Goal: Information Seeking & Learning: Learn about a topic

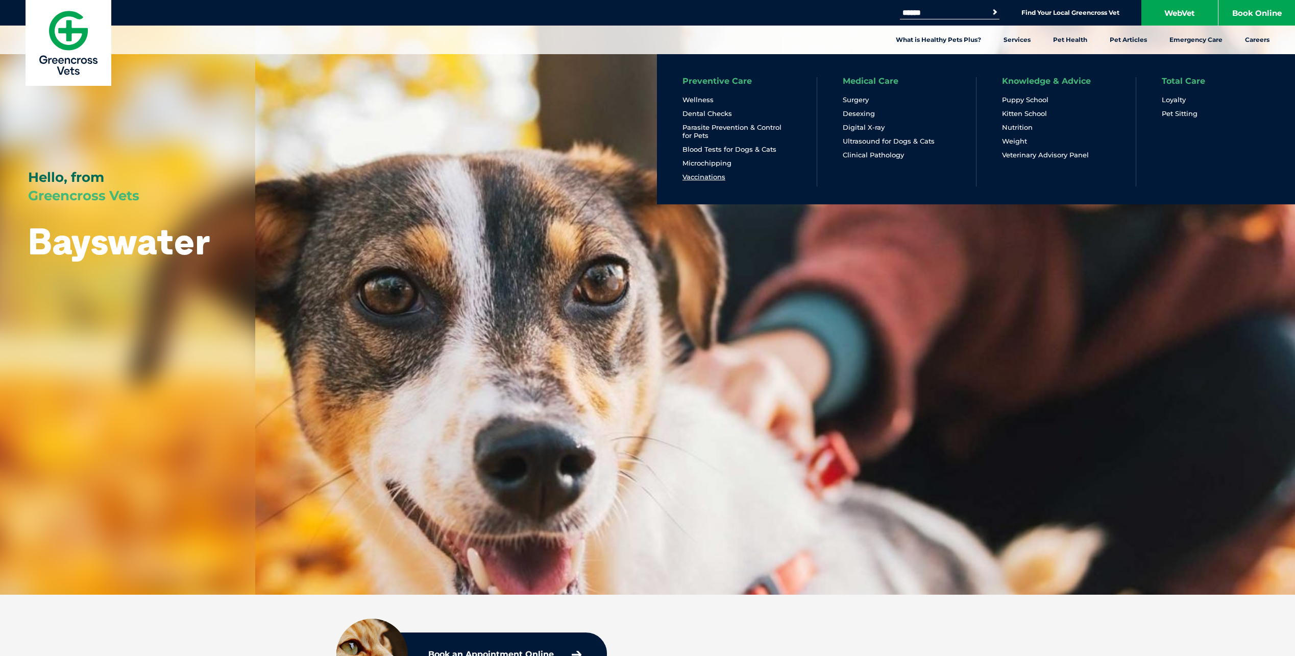
click at [705, 176] on link "Vaccinations" at bounding box center [704, 177] width 43 height 9
click at [706, 174] on link "Vaccinations" at bounding box center [704, 177] width 43 height 9
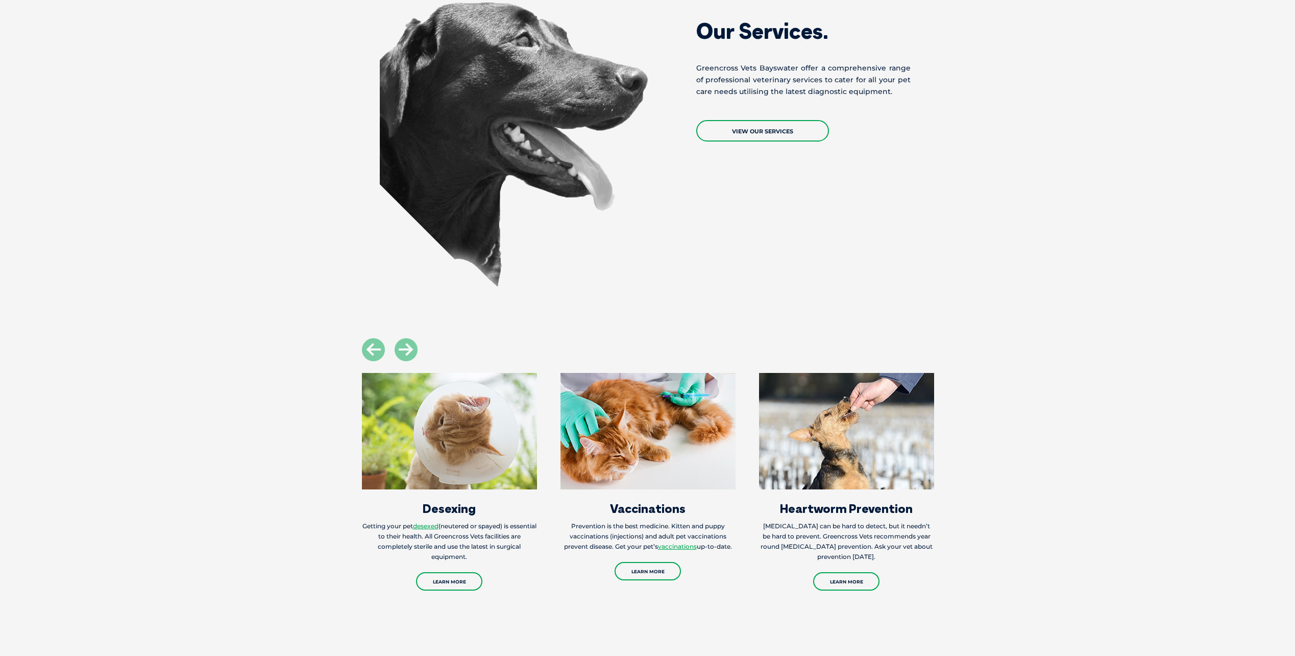
scroll to position [1225, 0]
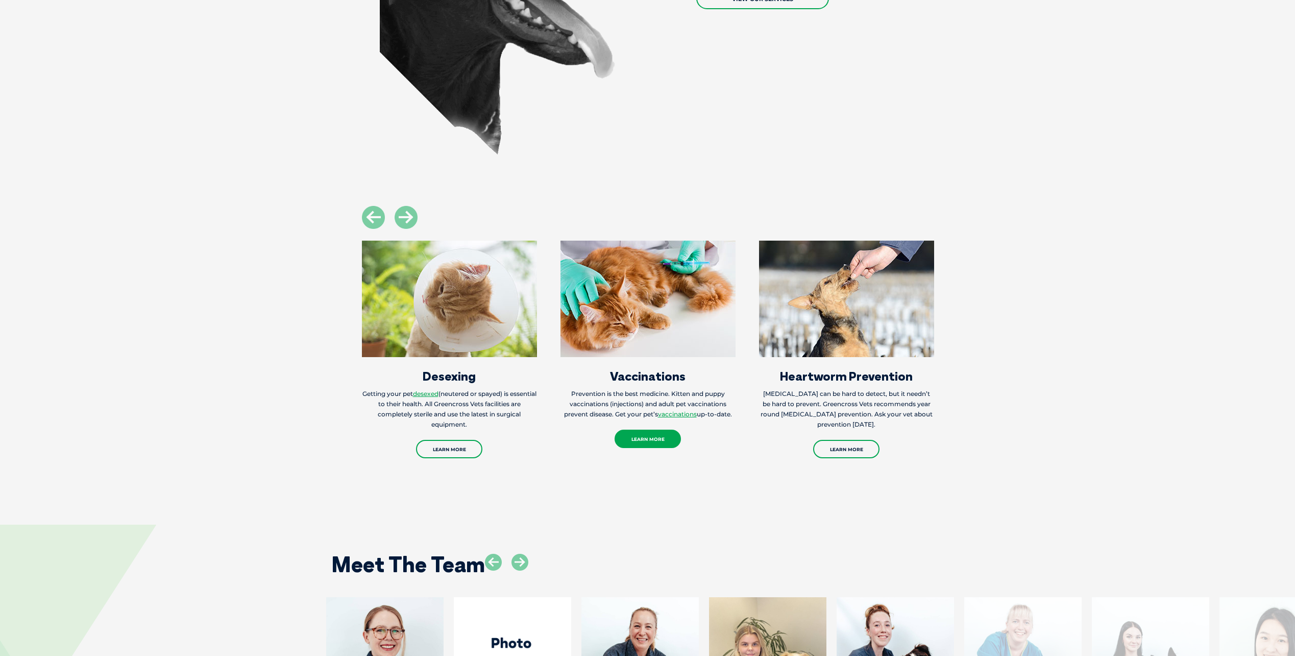
click at [642, 430] on link "Learn More" at bounding box center [648, 438] width 66 height 18
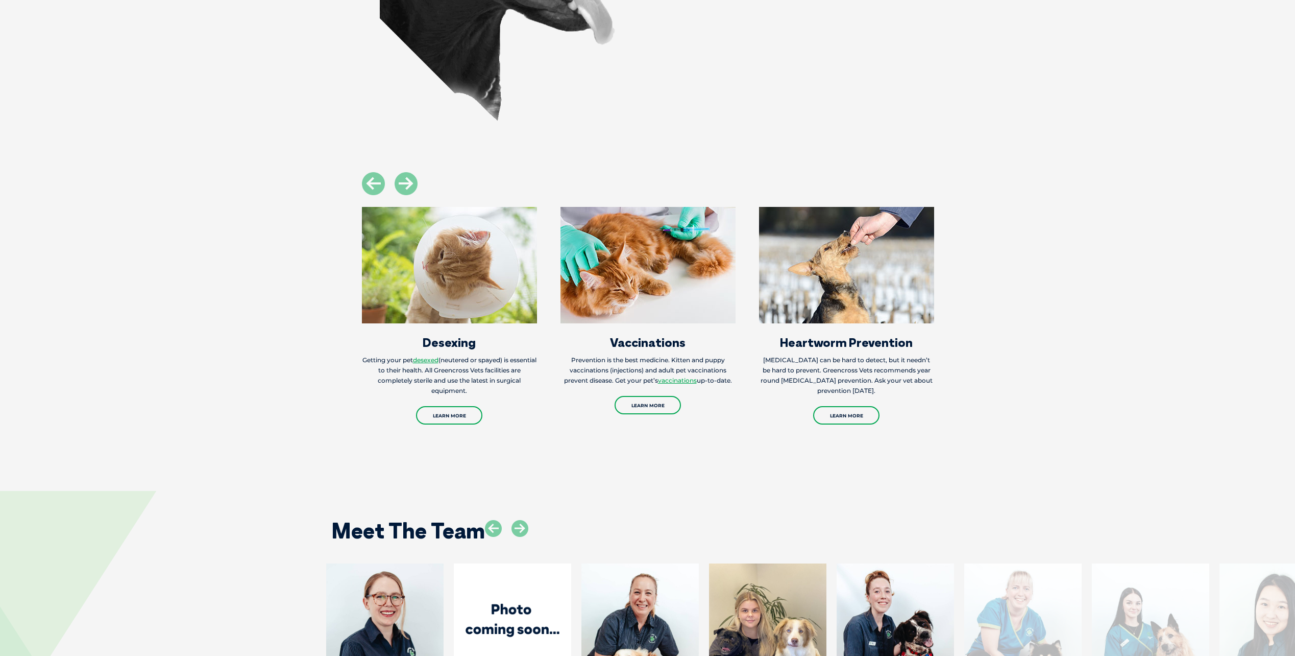
scroll to position [1430, 0]
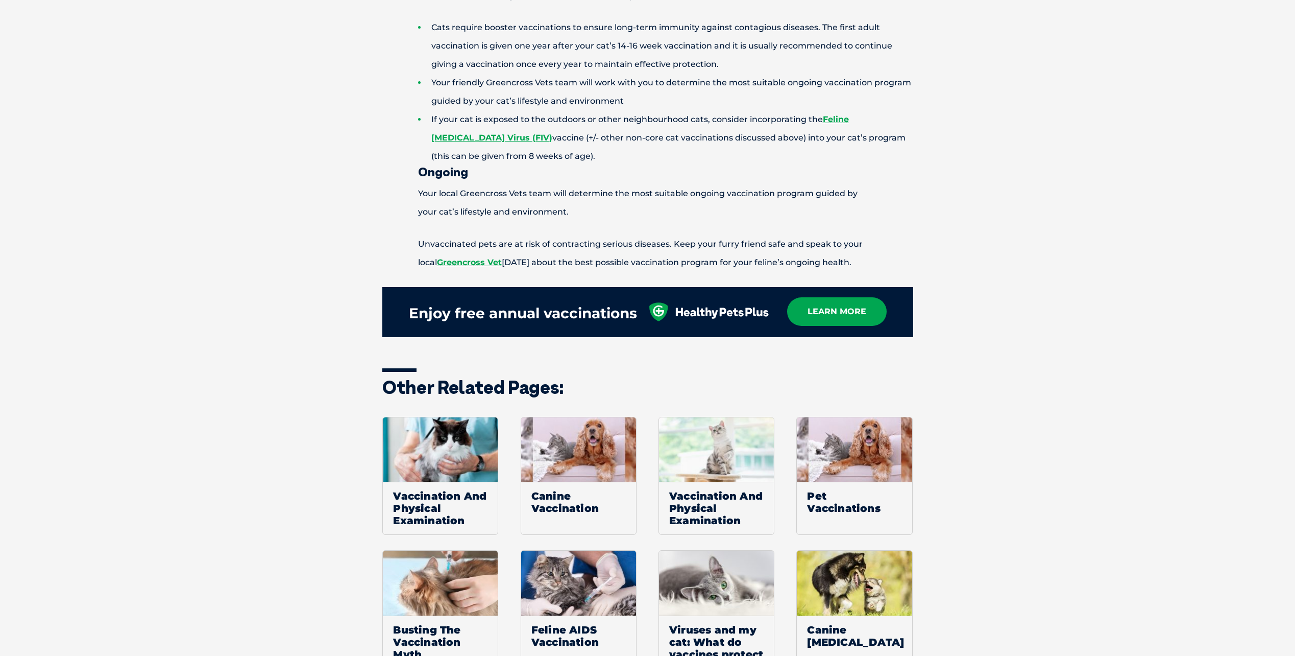
scroll to position [1054, 0]
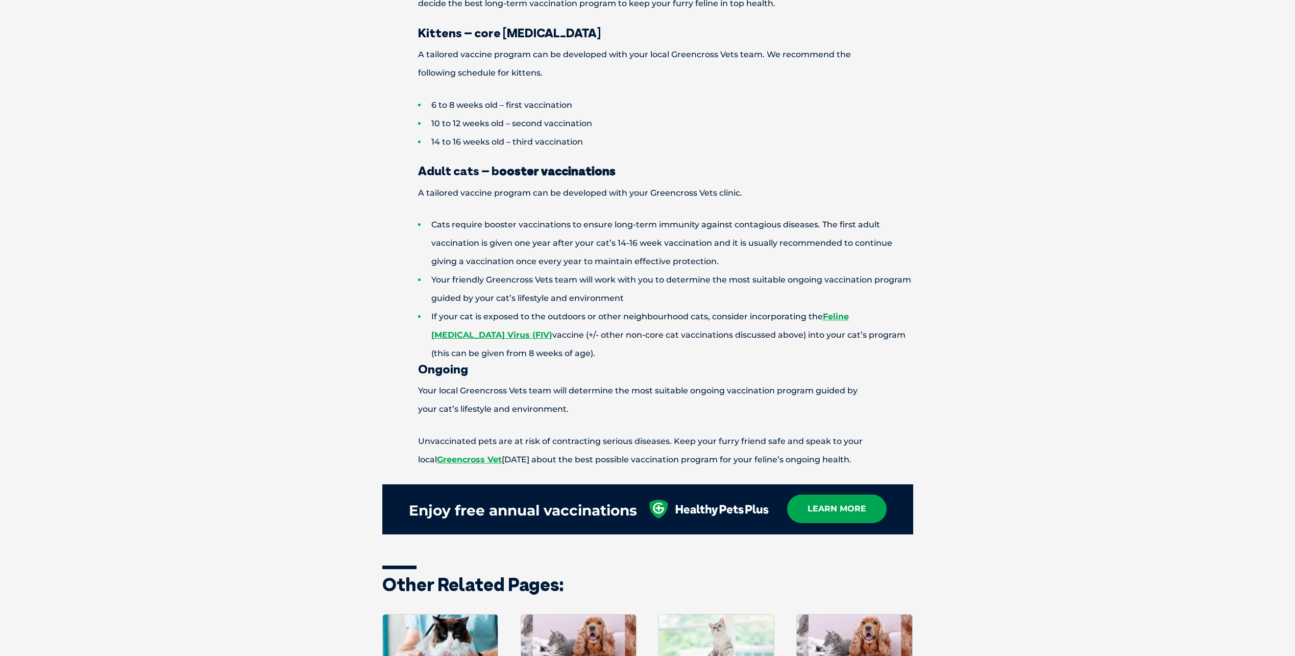
click at [296, 257] on div "Why does my cat need vaccinations? Just like us, regular vaccinations for pets …" at bounding box center [647, 209] width 1295 height 1368
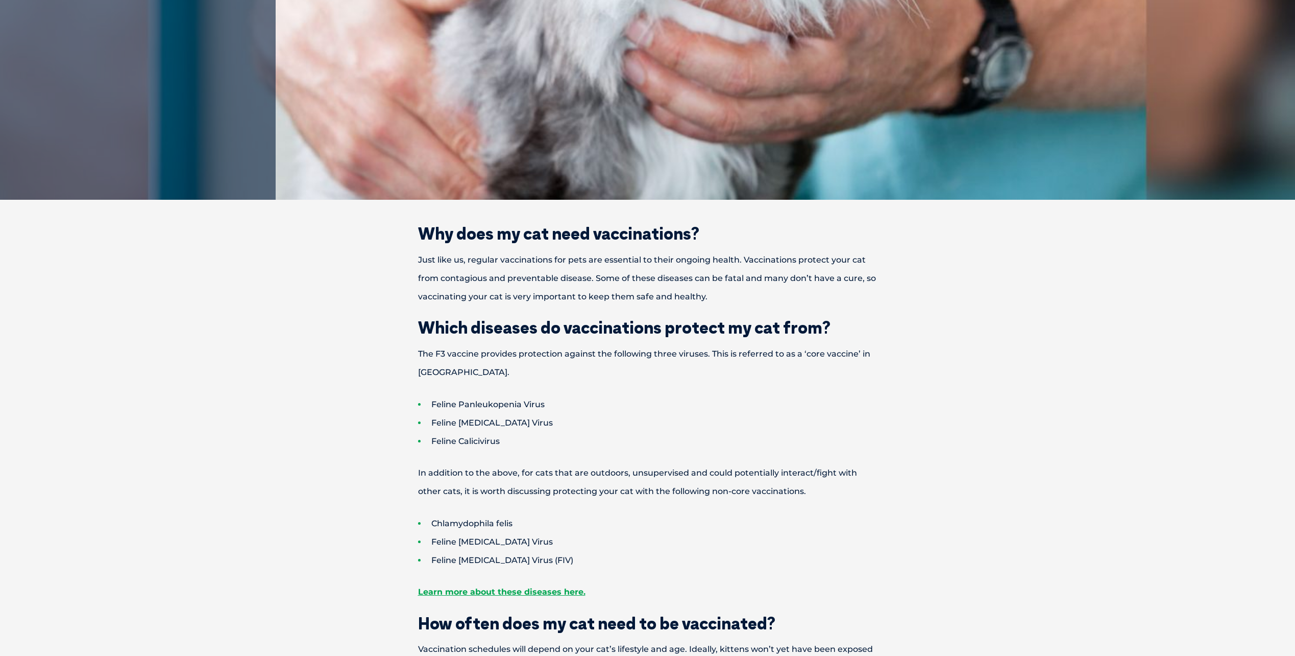
scroll to position [357, 0]
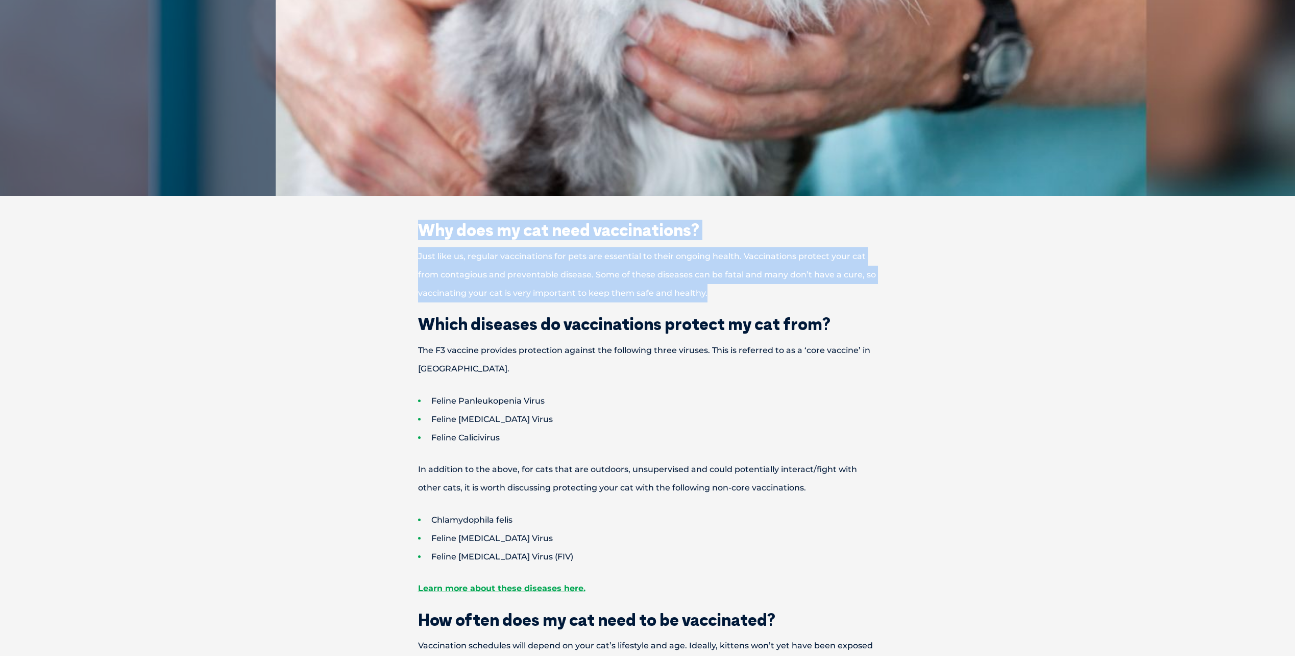
drag, startPoint x: 406, startPoint y: 230, endPoint x: 734, endPoint y: 289, distance: 333.6
click at [733, 293] on p "Just like us, regular vaccinations for pets are essential to their ongoing heal…" at bounding box center [647, 274] width 531 height 55
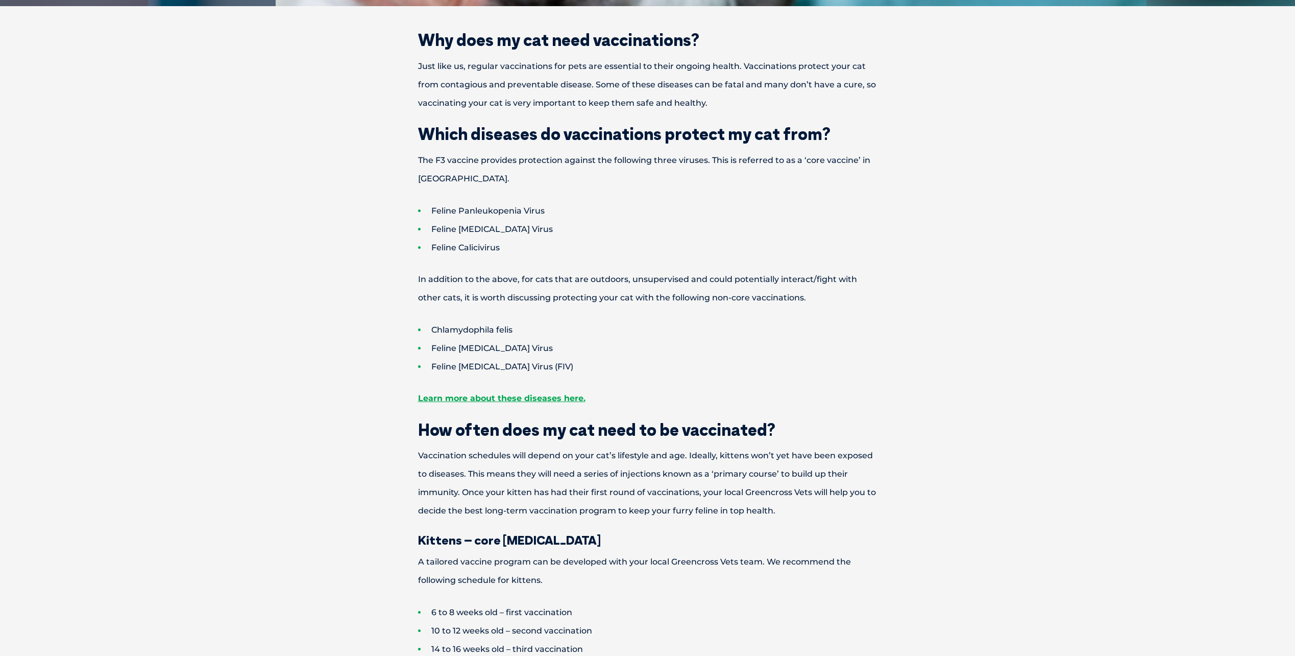
scroll to position [562, 0]
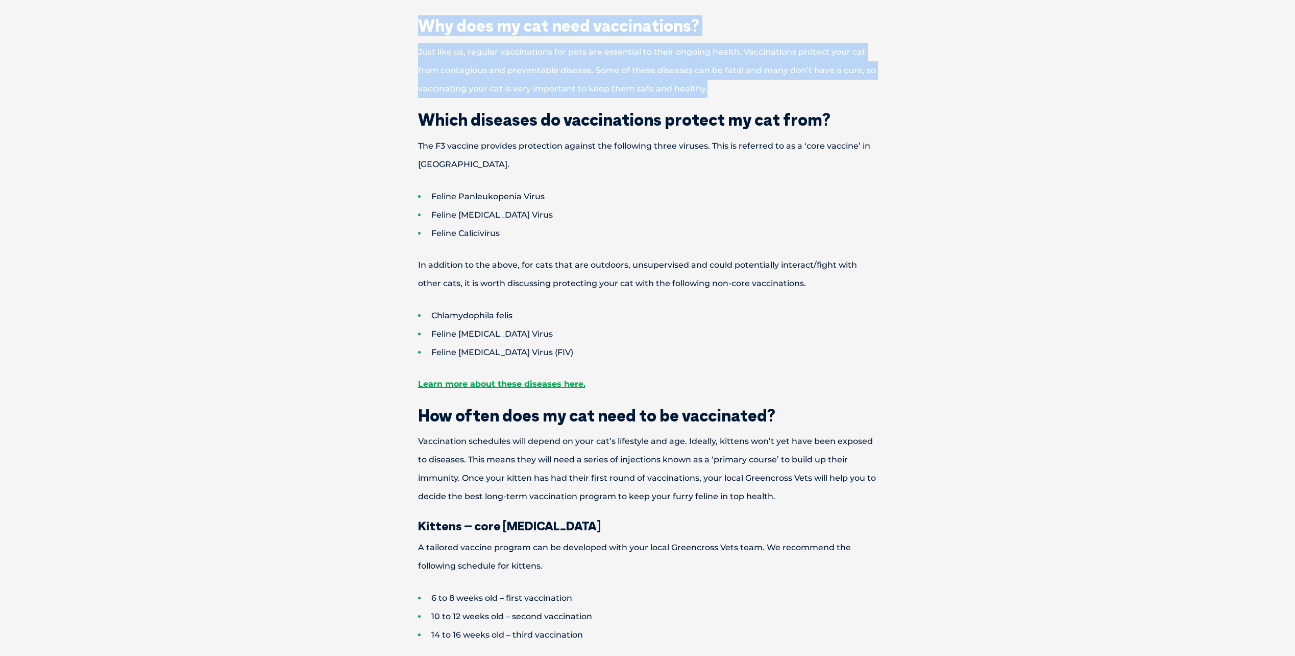
drag, startPoint x: 468, startPoint y: 24, endPoint x: 712, endPoint y: 92, distance: 253.3
click at [712, 92] on div "Cat [MEDICAL_DATA]: When is My Cat Due for Vaccinations? Why does my cat need v…" at bounding box center [647, 411] width 1295 height 1947
click at [713, 92] on p "Just like us, regular vaccinations for pets are essential to their ongoing heal…" at bounding box center [647, 70] width 531 height 55
click at [704, 91] on p "Just like us, regular vaccinations for pets are essential to their ongoing heal…" at bounding box center [647, 70] width 531 height 55
drag, startPoint x: 709, startPoint y: 91, endPoint x: 408, endPoint y: 22, distance: 308.5
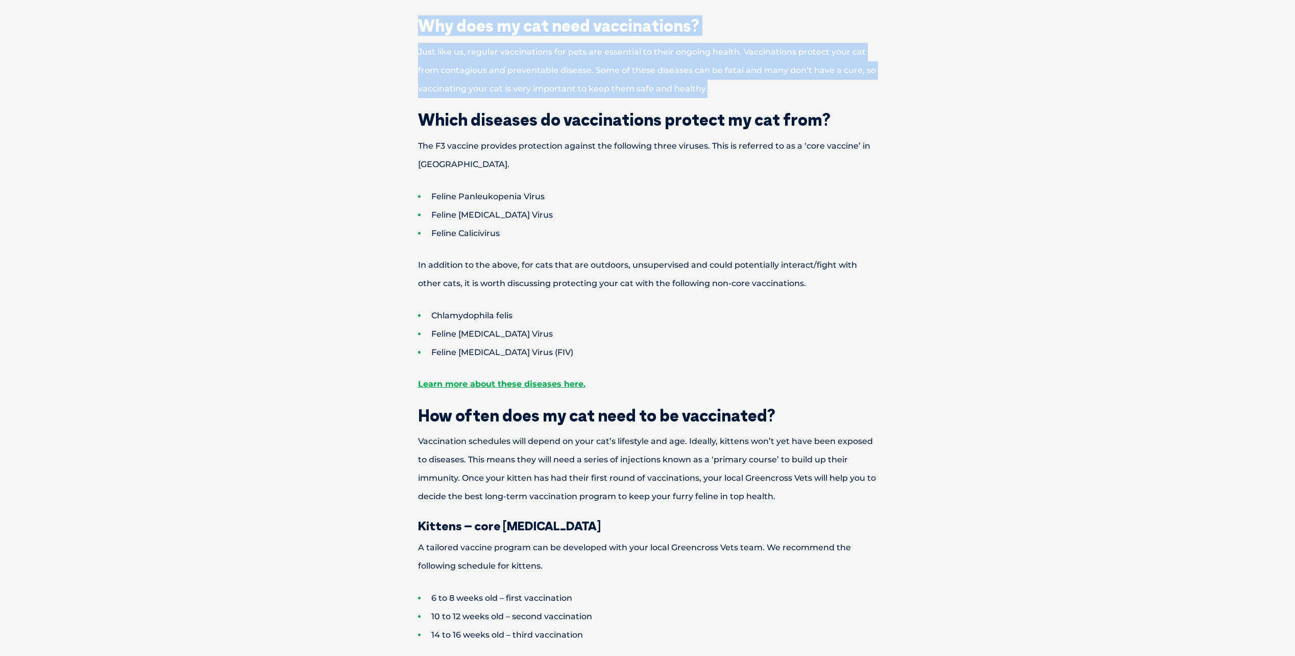
drag, startPoint x: 408, startPoint y: 22, endPoint x: 401, endPoint y: 68, distance: 46.4
click at [401, 68] on p "Just like us, regular vaccinations for pets are essential to their ongoing heal…" at bounding box center [647, 70] width 531 height 55
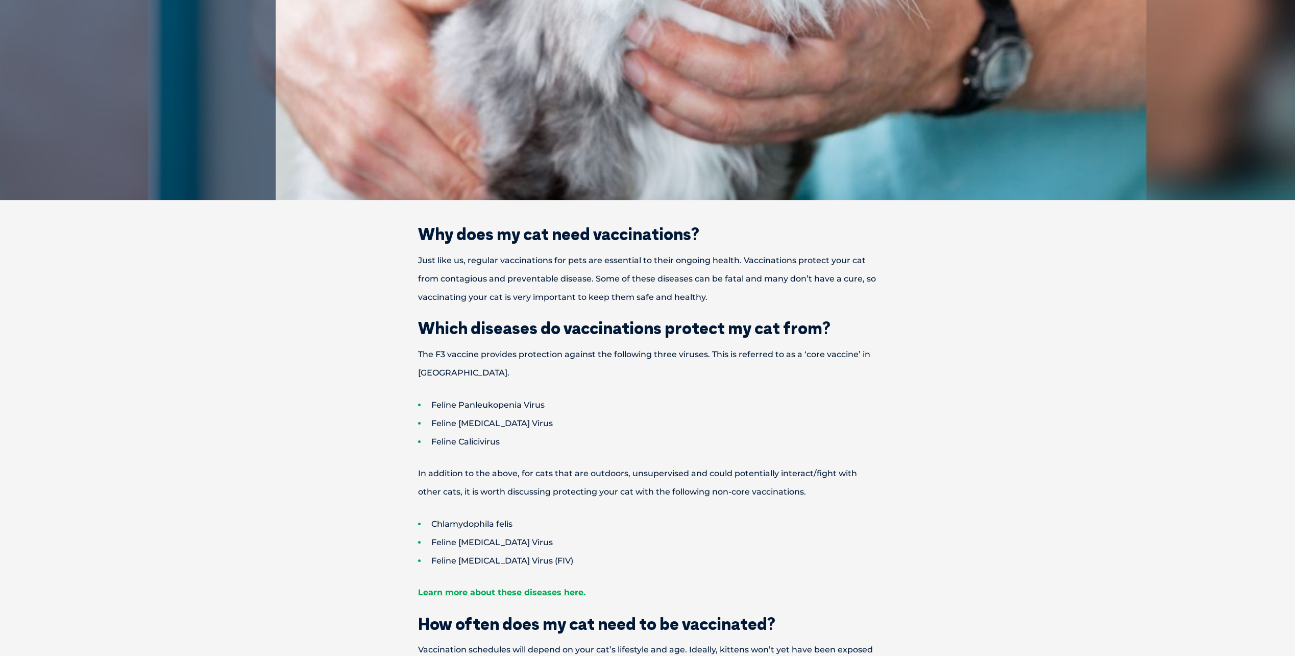
scroll to position [408, 0]
